Goal: Find specific page/section: Find specific page/section

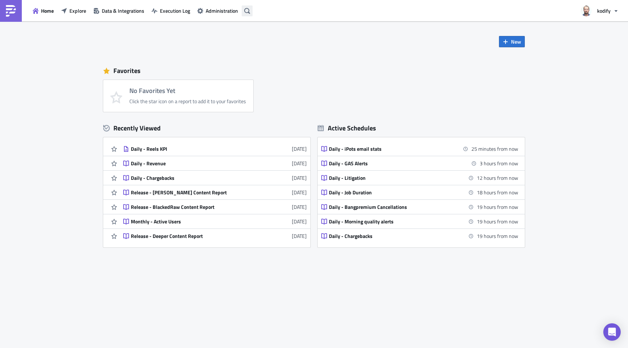
click at [249, 12] on icon "button" at bounding box center [247, 11] width 6 height 6
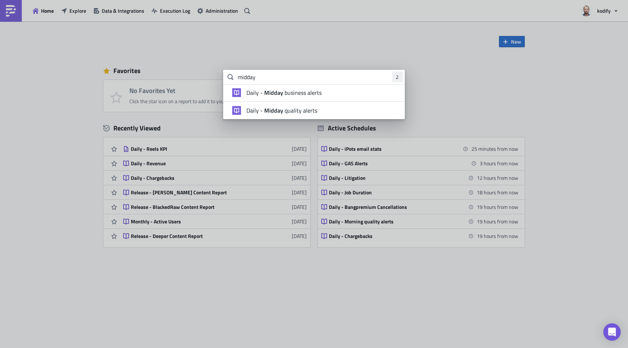
type input "midday"
click at [273, 112] on strong "Midday" at bounding box center [274, 110] width 22 height 9
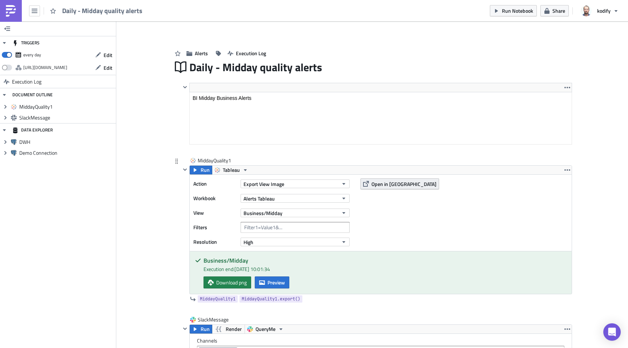
click at [367, 185] on button "Open in [GEOGRAPHIC_DATA]" at bounding box center [399, 183] width 78 height 11
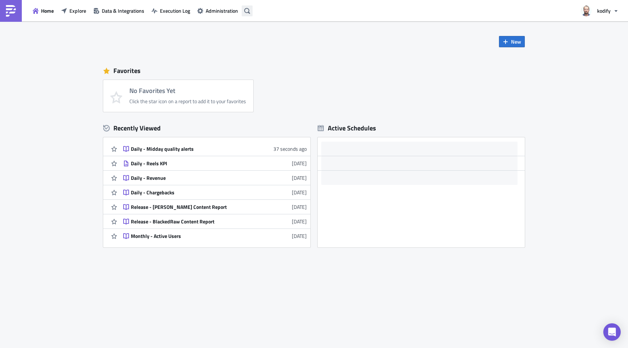
click at [246, 13] on button "button" at bounding box center [247, 10] width 11 height 11
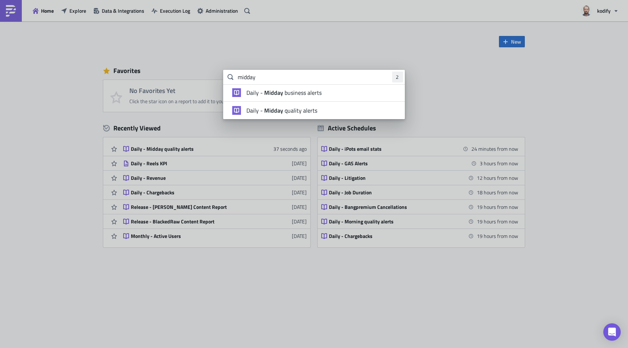
click at [291, 109] on span "Daily - Midday quality alerts" at bounding box center [281, 110] width 71 height 7
